Goal: Use online tool/utility: Utilize a website feature to perform a specific function

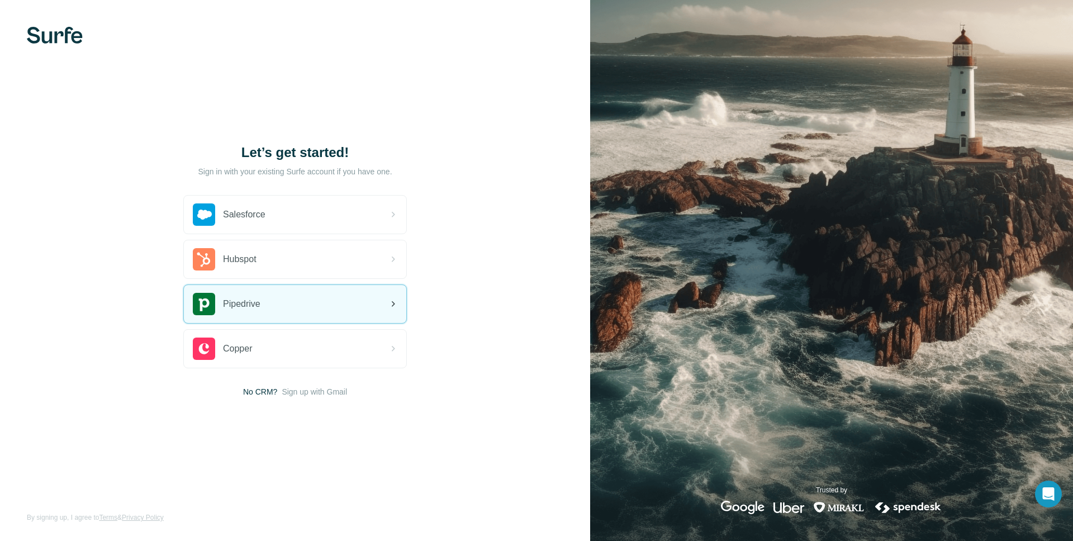
click at [323, 299] on div "Pipedrive" at bounding box center [295, 304] width 222 height 38
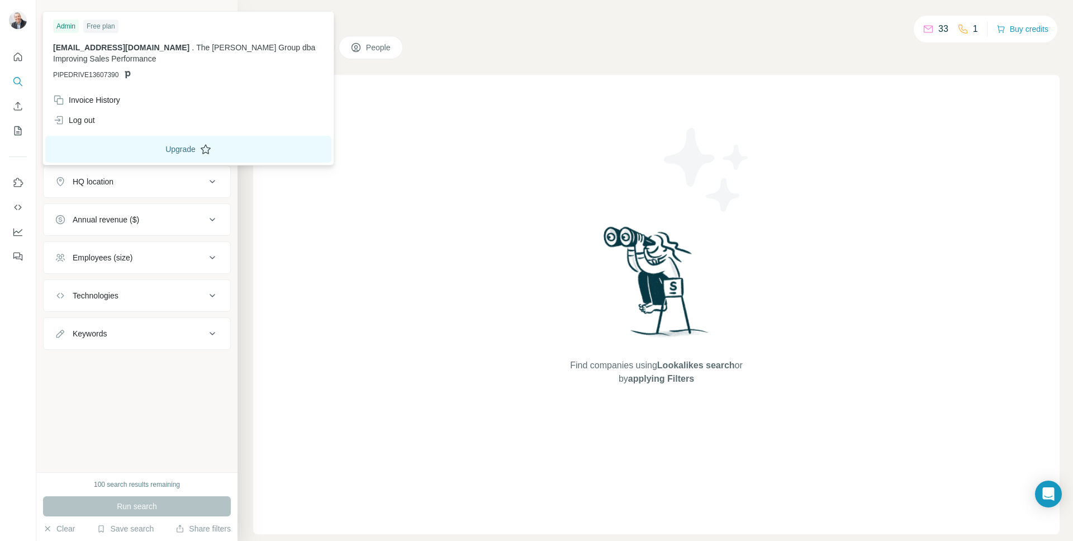
click at [126, 144] on button "Upgrade" at bounding box center [188, 149] width 286 height 27
